Goal: Task Accomplishment & Management: Complete application form

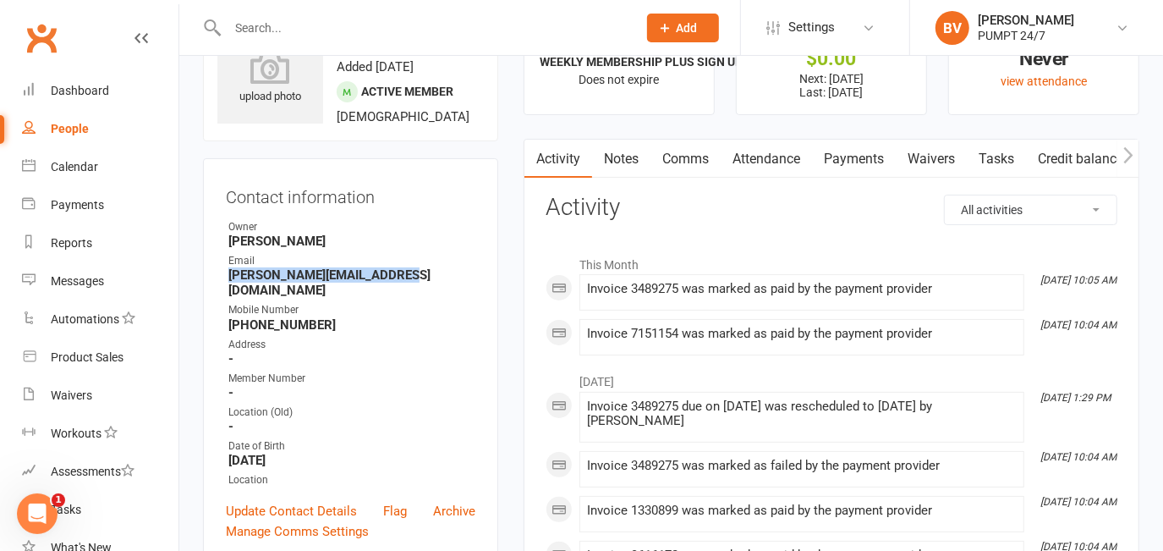
scroll to position [76, 0]
click at [223, 13] on div at bounding box center [414, 27] width 422 height 55
click at [277, 26] on input "text" at bounding box center [424, 28] width 403 height 24
click at [267, 21] on input "text" at bounding box center [424, 28] width 403 height 24
click at [264, 25] on input "text" at bounding box center [424, 28] width 403 height 24
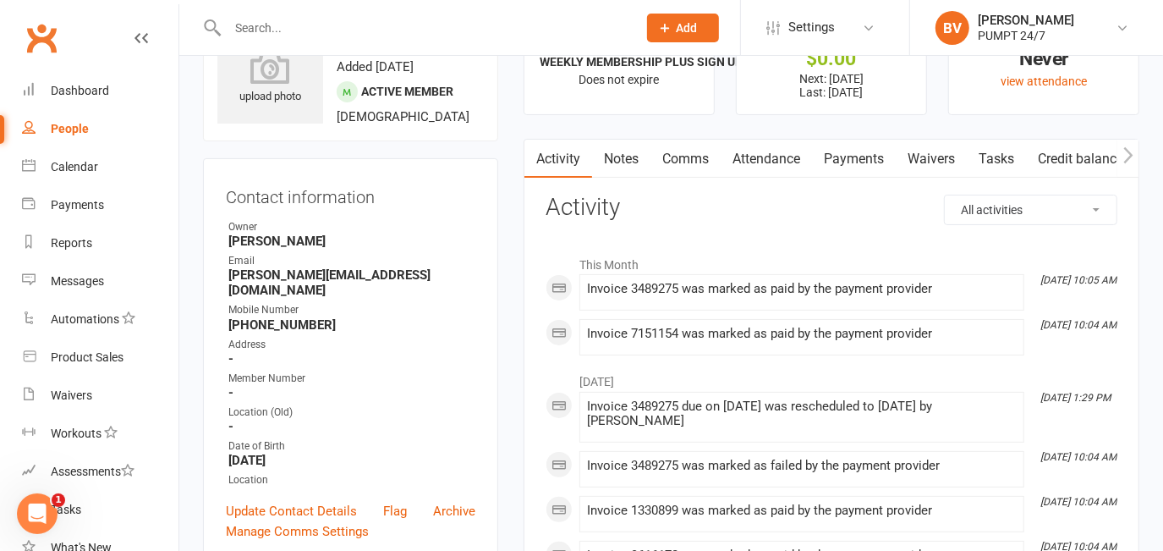
click at [250, 26] on input "text" at bounding box center [424, 28] width 403 height 24
click at [329, 26] on input "text" at bounding box center [424, 28] width 403 height 24
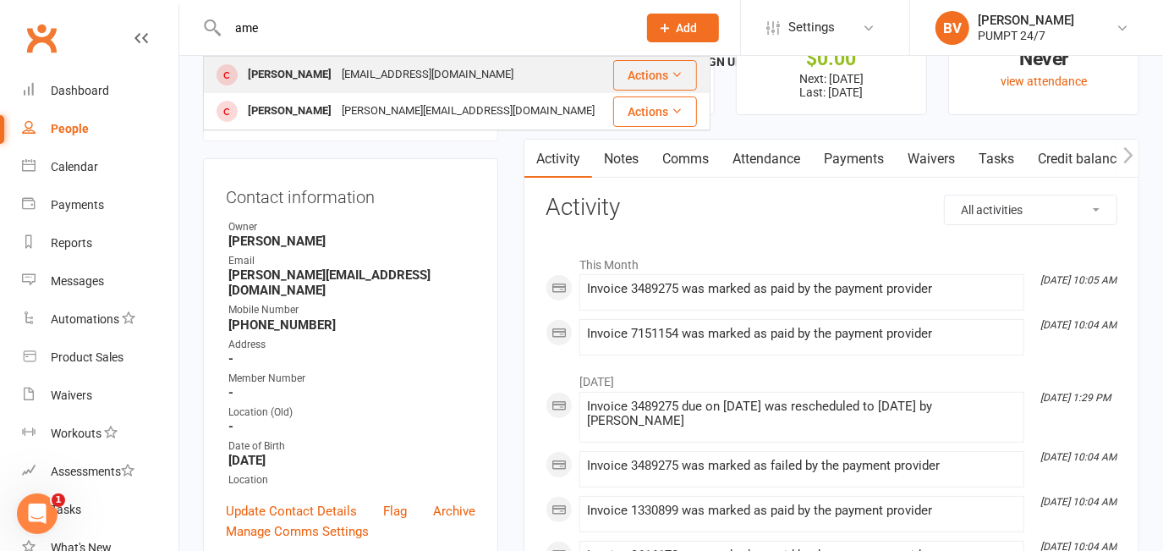
type input "ame"
click at [311, 80] on div "[PERSON_NAME]" at bounding box center [290, 75] width 94 height 25
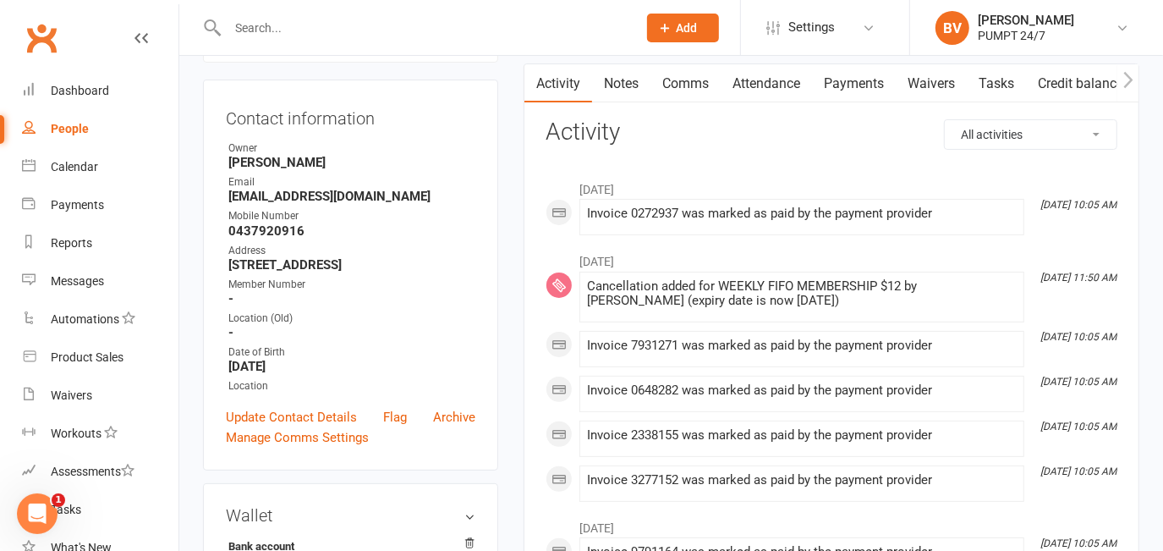
scroll to position [153, 0]
drag, startPoint x: 875, startPoint y: 80, endPoint x: 783, endPoint y: 332, distance: 268.2
click at [875, 79] on link "Payments" at bounding box center [854, 82] width 84 height 39
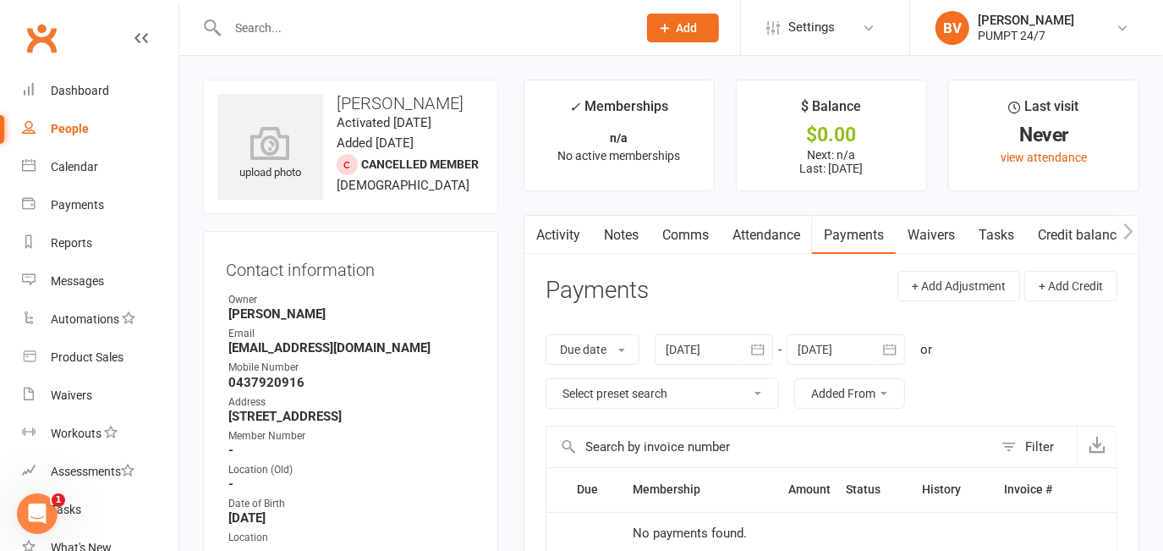
click at [546, 225] on link "Activity" at bounding box center [559, 235] width 68 height 39
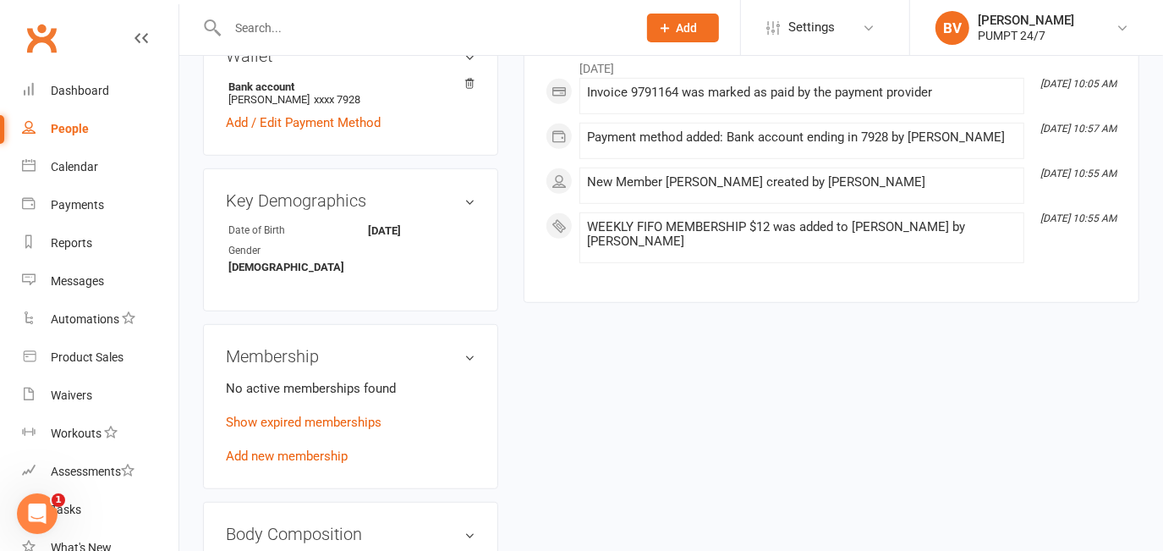
scroll to position [692, 0]
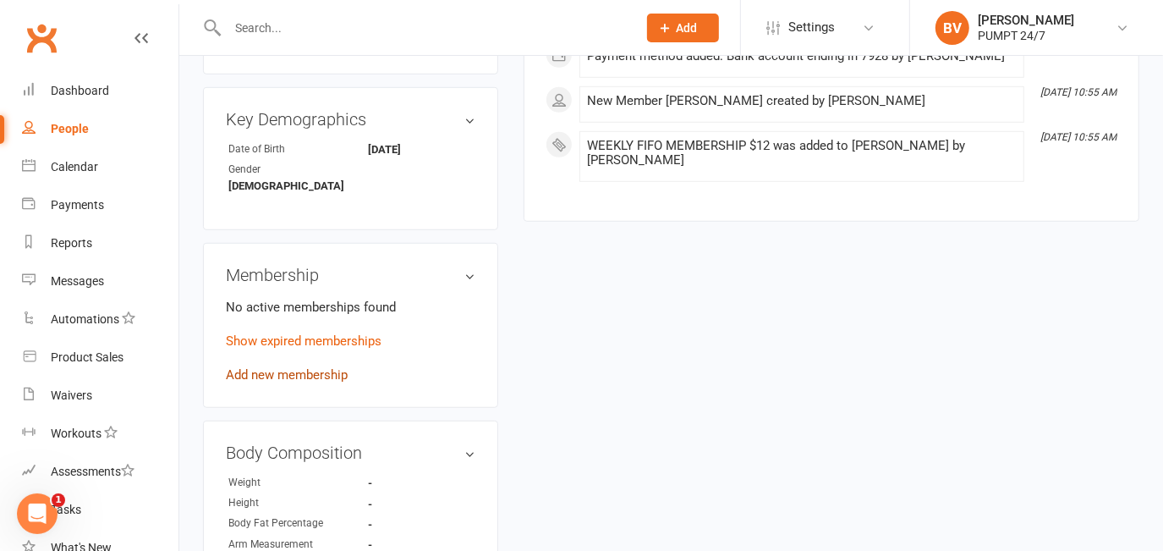
click at [300, 367] on link "Add new membership" at bounding box center [287, 374] width 122 height 15
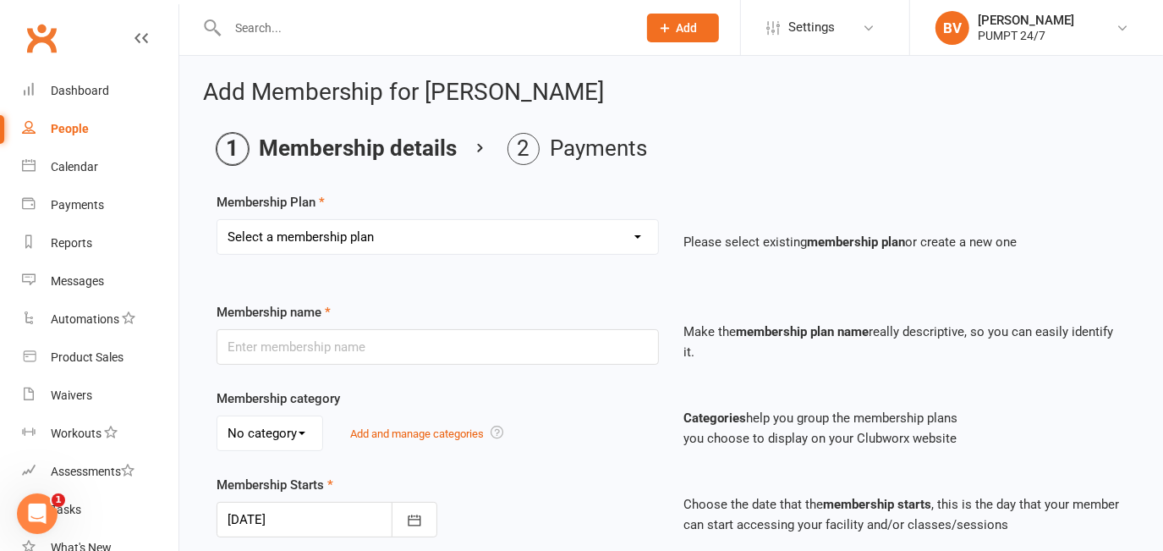
click at [519, 225] on select "Select a membership plan Create new Membership Plan Prepaid Membership [PERSON_…" at bounding box center [437, 237] width 441 height 34
click at [305, 245] on select "Select a membership plan Create new Membership Plan Prepaid Membership [PERSON_…" at bounding box center [437, 237] width 441 height 34
select select "7"
click at [217, 220] on select "Select a membership plan Create new Membership Plan Prepaid Membership [PERSON_…" at bounding box center [437, 237] width 441 height 34
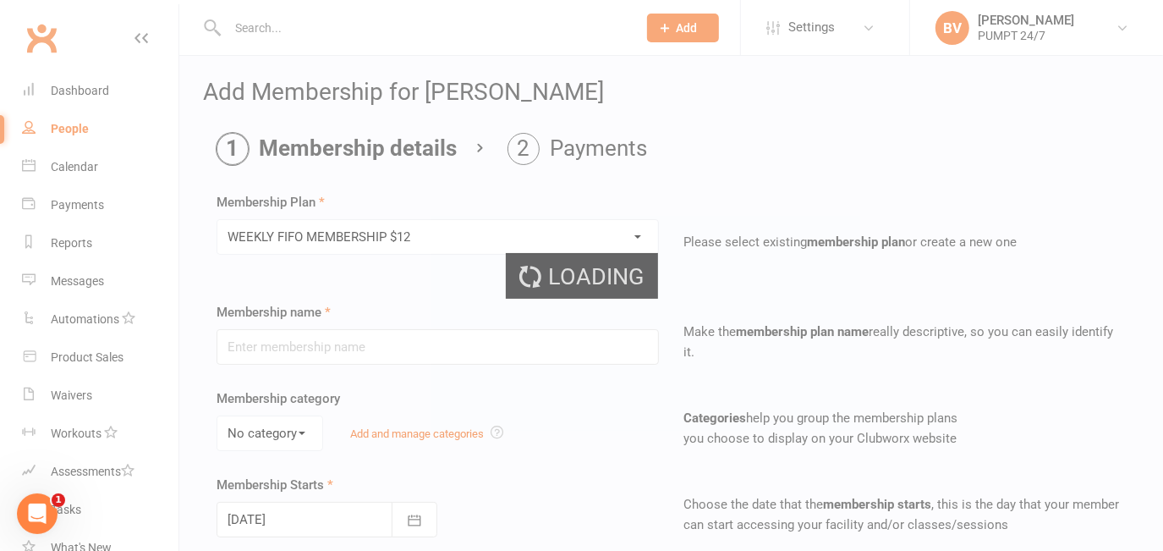
type input "WEEKLY FIFO MEMBERSHIP $12"
select select "0"
type input "0"
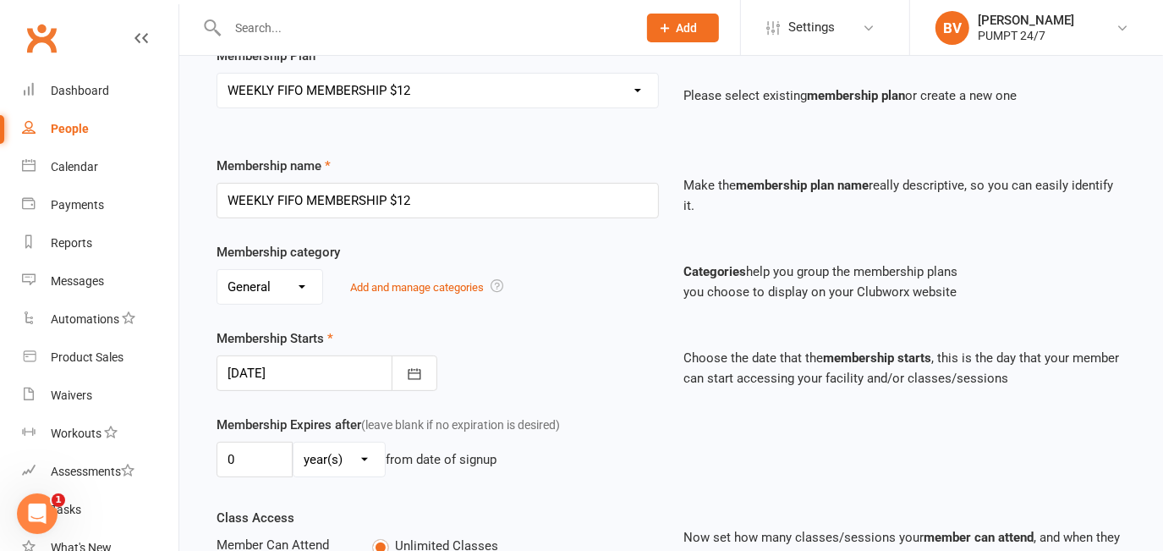
scroll to position [153, 0]
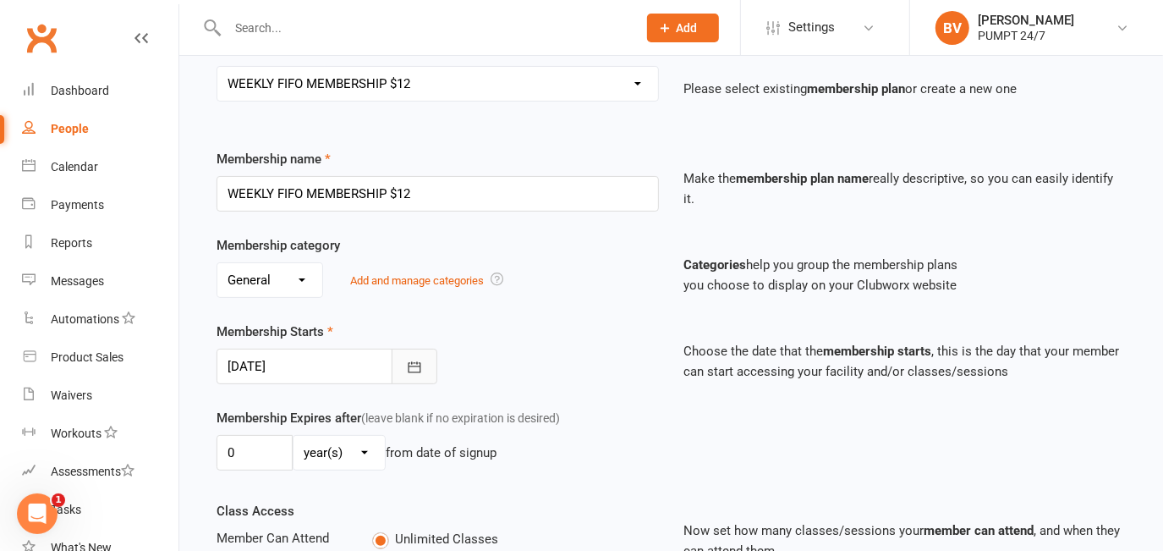
click at [424, 352] on button "button" at bounding box center [415, 367] width 46 height 36
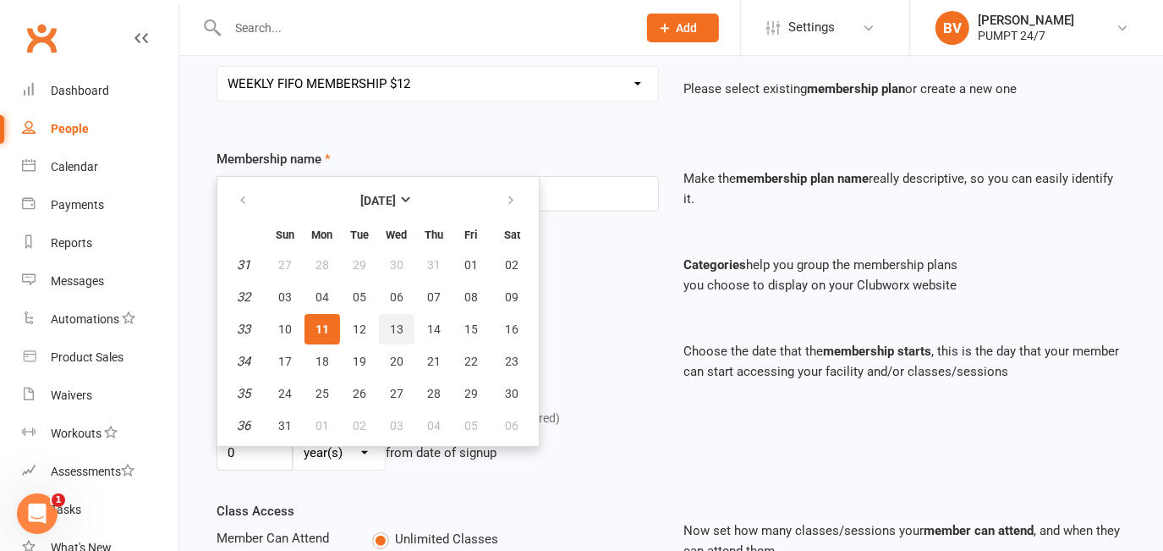
click at [397, 322] on span "13" at bounding box center [397, 329] width 14 height 14
type input "[DATE]"
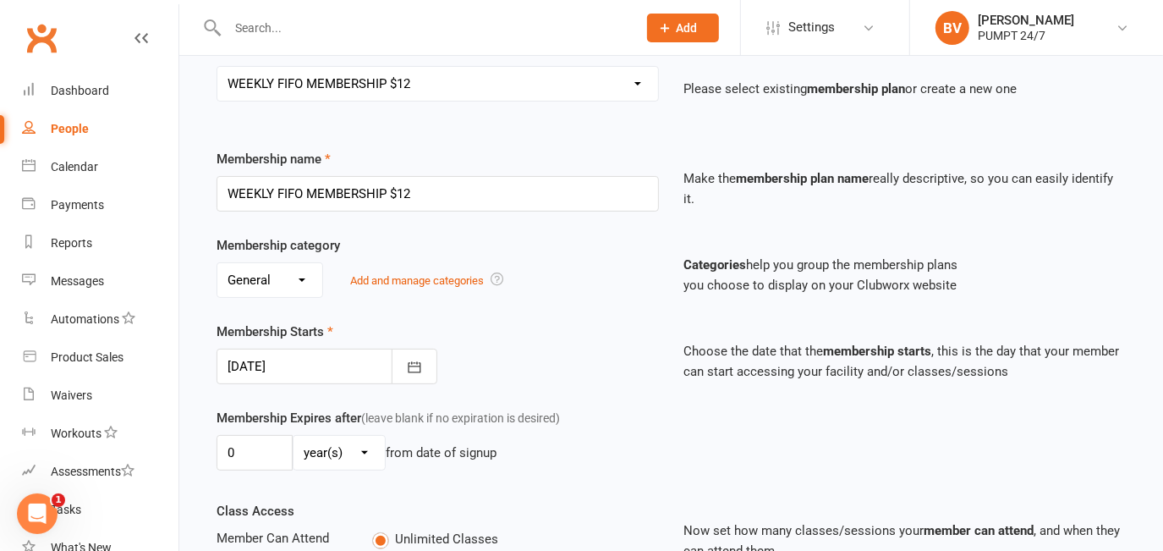
click at [574, 318] on div "Membership category No category General Add and manage categories Categories he…" at bounding box center [671, 278] width 935 height 86
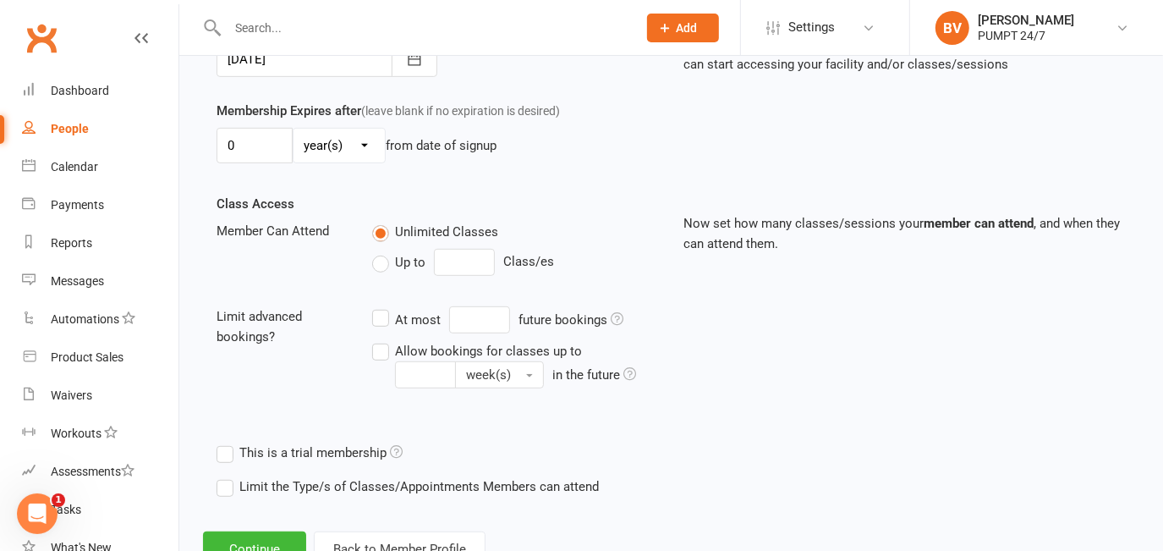
scroll to position [522, 0]
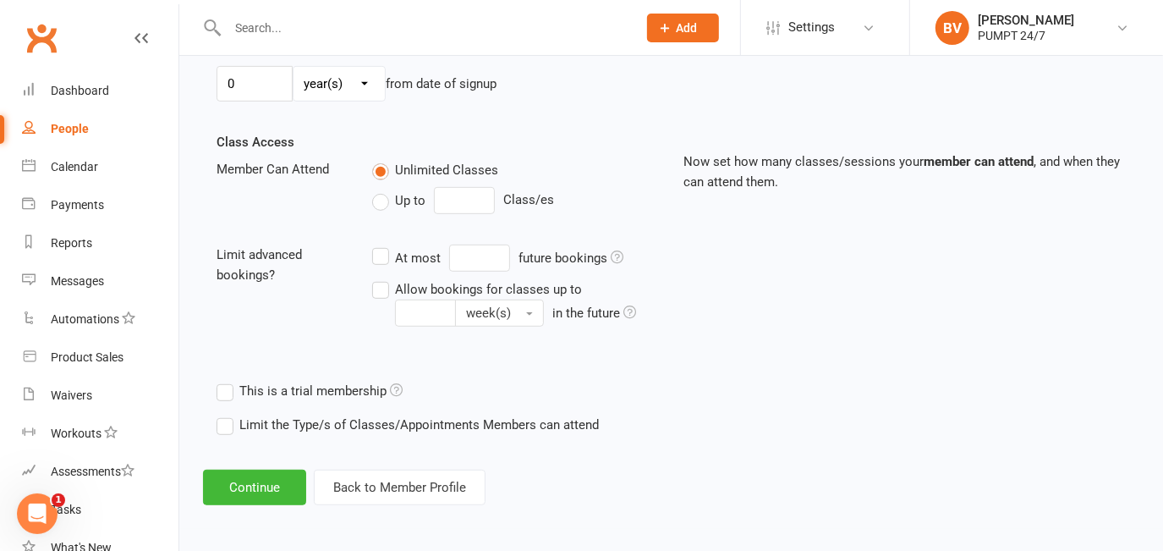
click at [283, 465] on div "Add Membership for [PERSON_NAME] Membership details Payments Membership Plan Se…" at bounding box center [671, 31] width 984 height 995
click at [284, 475] on button "Continue" at bounding box center [254, 488] width 103 height 36
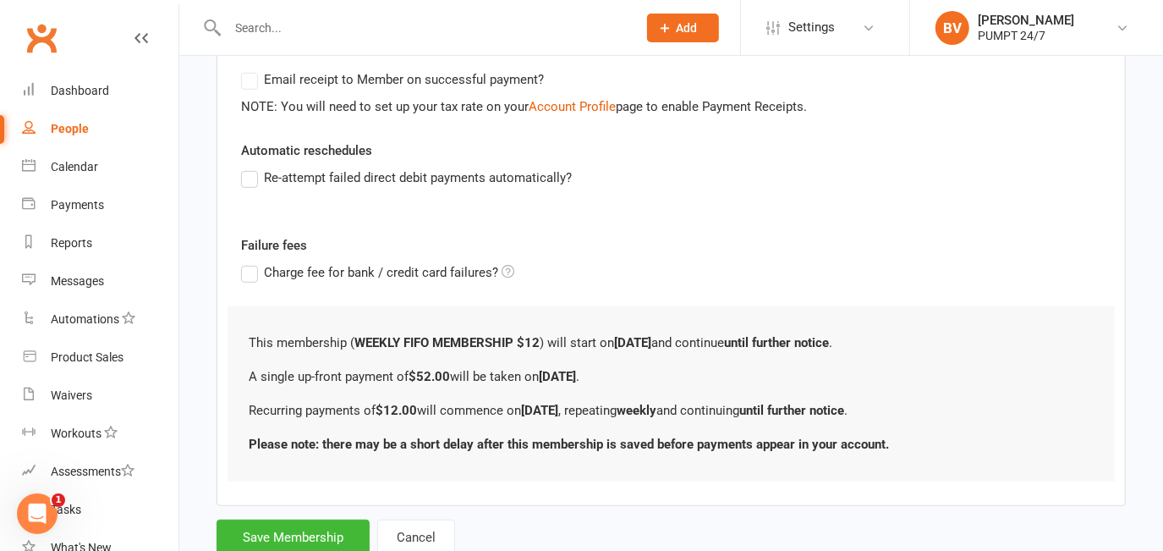
scroll to position [0, 0]
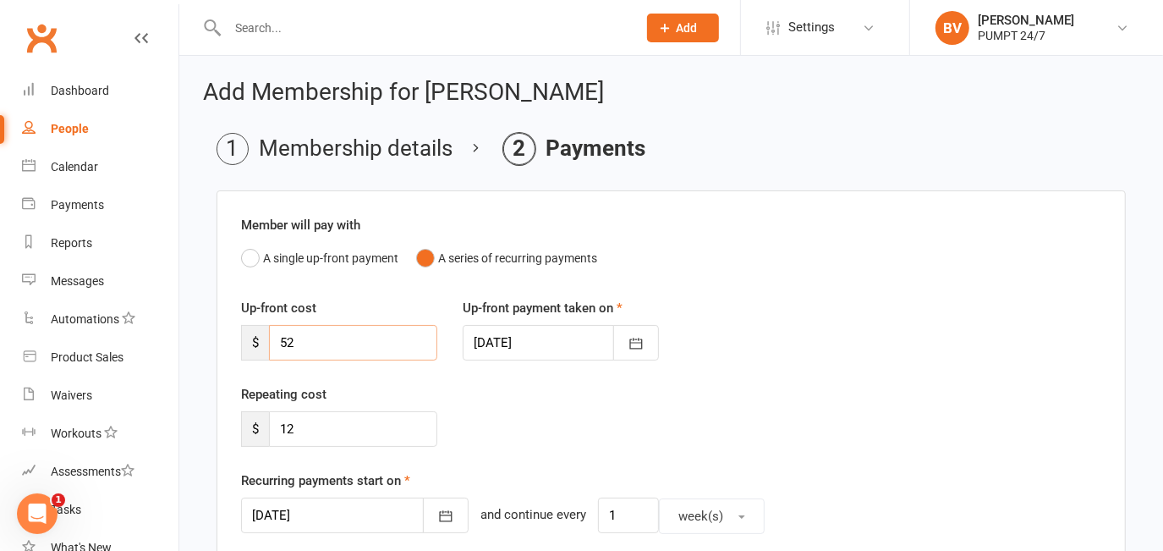
drag, startPoint x: 338, startPoint y: 342, endPoint x: 229, endPoint y: 333, distance: 108.6
click at [263, 333] on div "$ 52" at bounding box center [339, 343] width 196 height 36
type input "12"
click at [542, 425] on div "Repeating cost $ 12" at bounding box center [671, 427] width 886 height 86
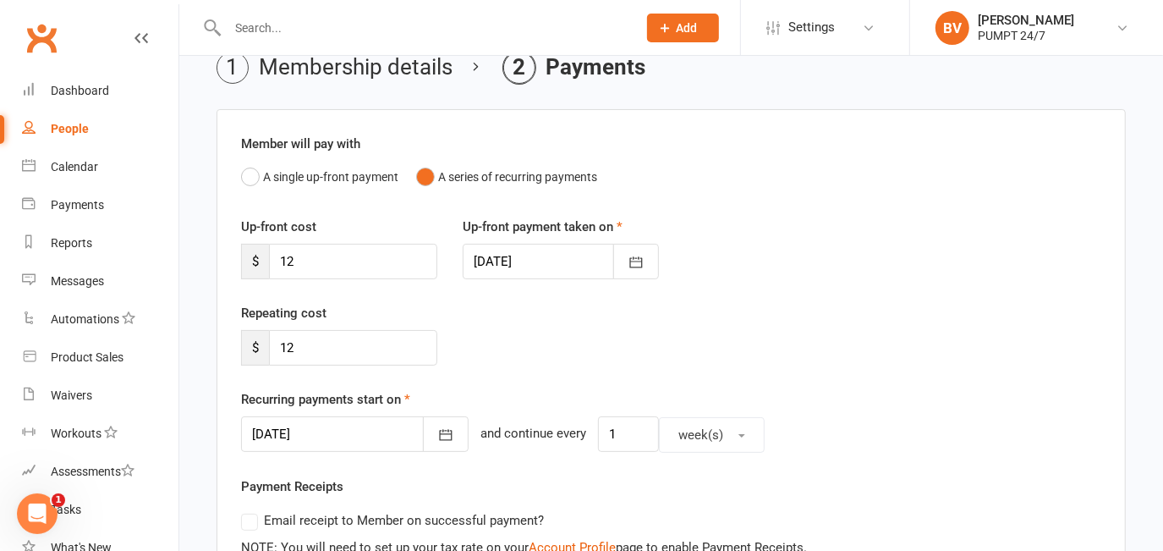
scroll to position [153, 0]
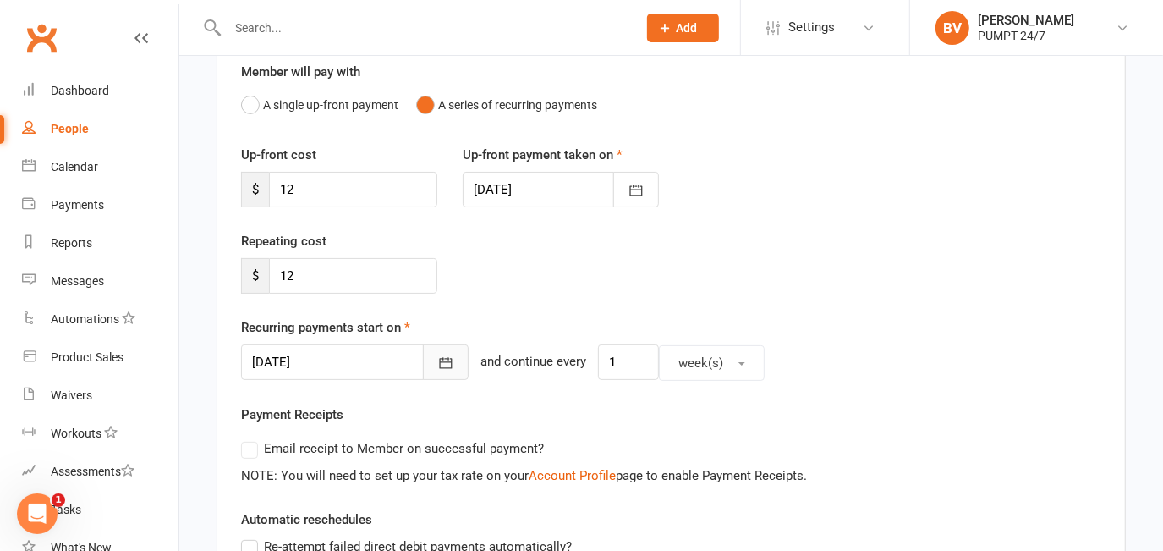
click at [437, 367] on icon "button" at bounding box center [445, 363] width 17 height 17
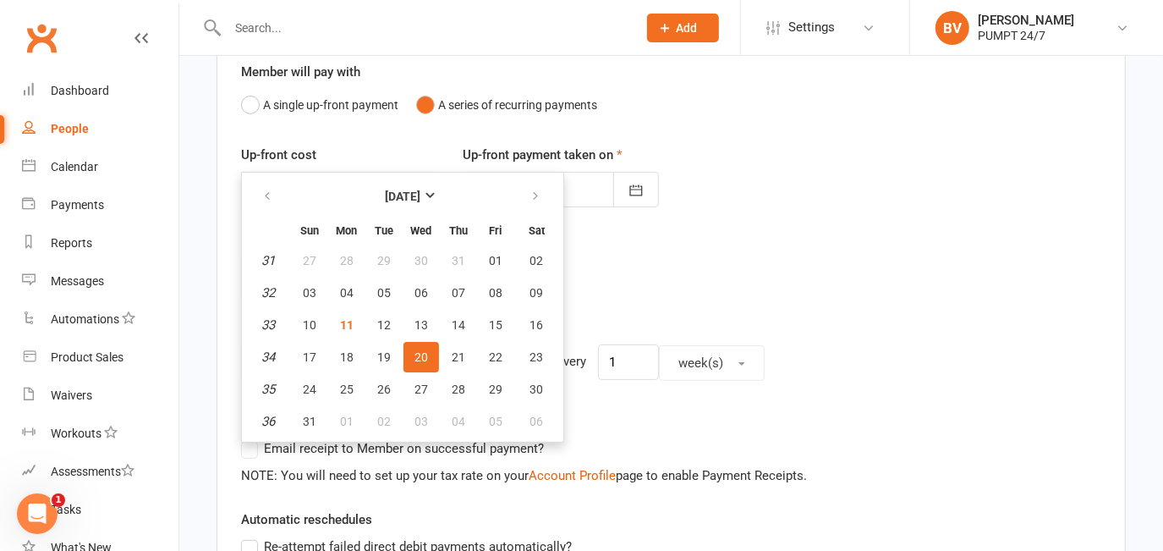
click at [415, 350] on span "20" at bounding box center [422, 357] width 14 height 14
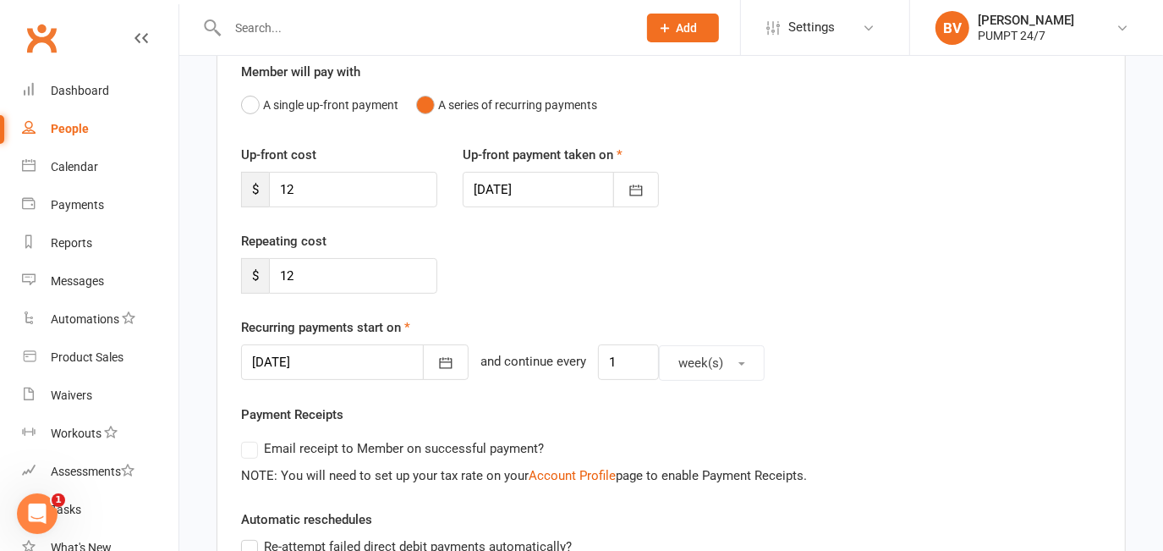
click at [574, 297] on div "Repeating cost $ 12" at bounding box center [671, 274] width 886 height 86
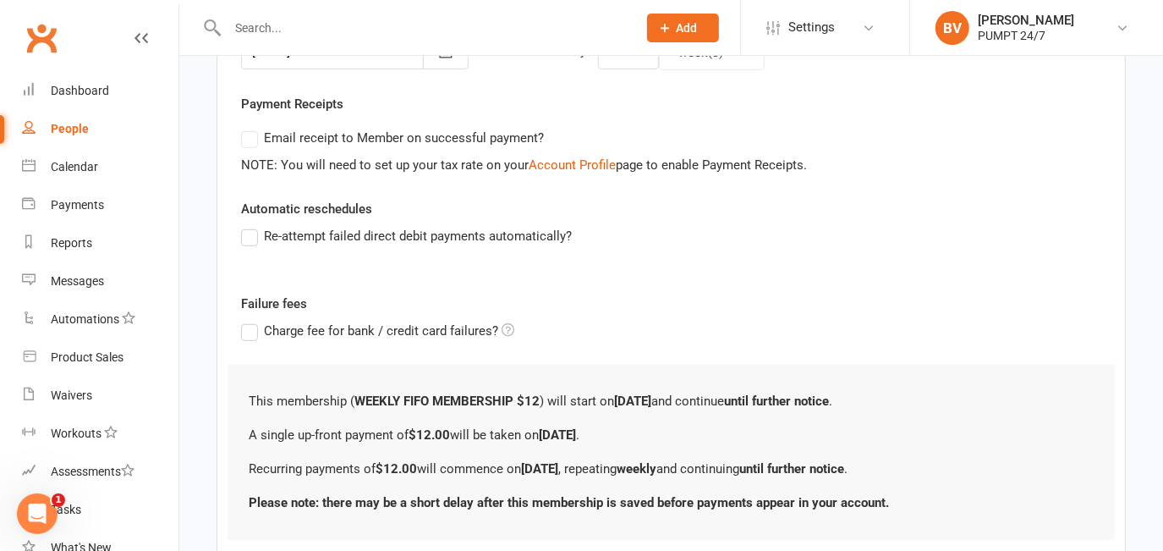
scroll to position [538, 0]
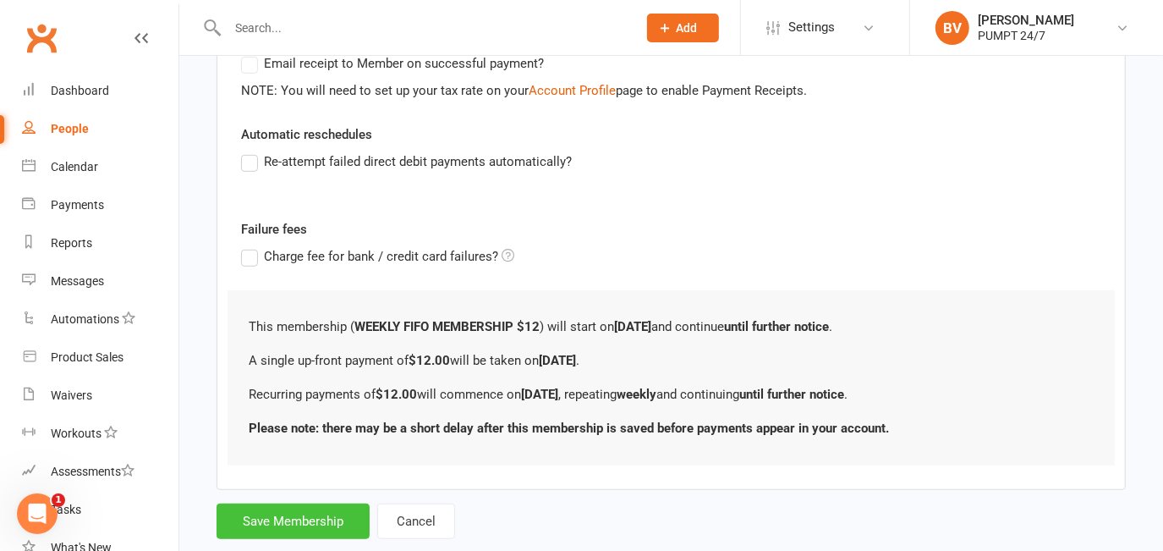
click at [289, 526] on button "Save Membership" at bounding box center [293, 521] width 153 height 36
